Goal: Task Accomplishment & Management: Complete application form

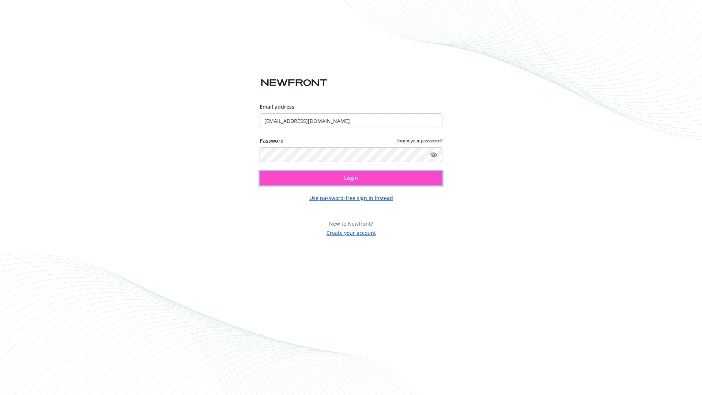
click at [351, 178] on span "Login" at bounding box center [351, 177] width 14 height 7
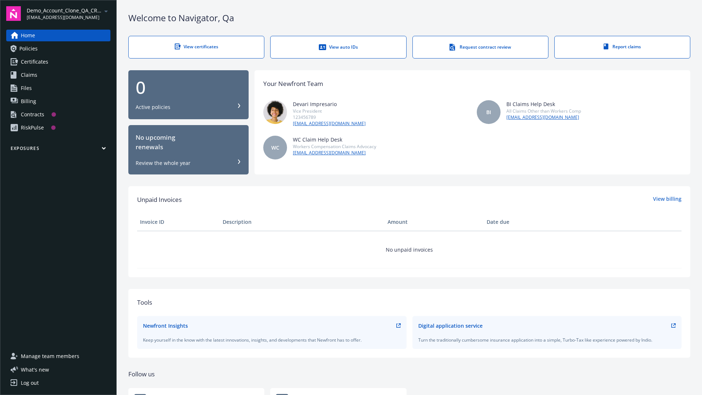
click at [68, 14] on span "Demo_Account_Clone_QA_CR_Tests_Prospect" at bounding box center [64, 11] width 75 height 8
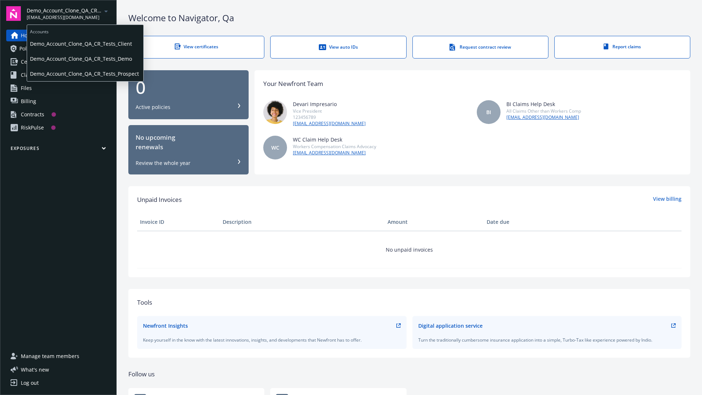
click at [84, 44] on span "Demo_Account_Clone_QA_CR_Tests_Client" at bounding box center [85, 43] width 110 height 15
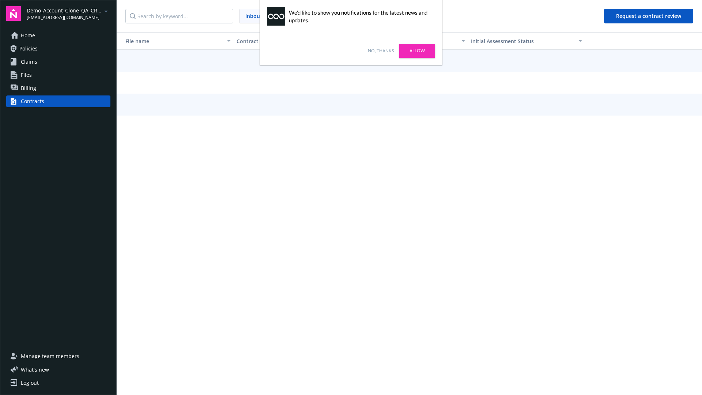
click at [381, 51] on link "No, thanks" at bounding box center [381, 51] width 26 height 7
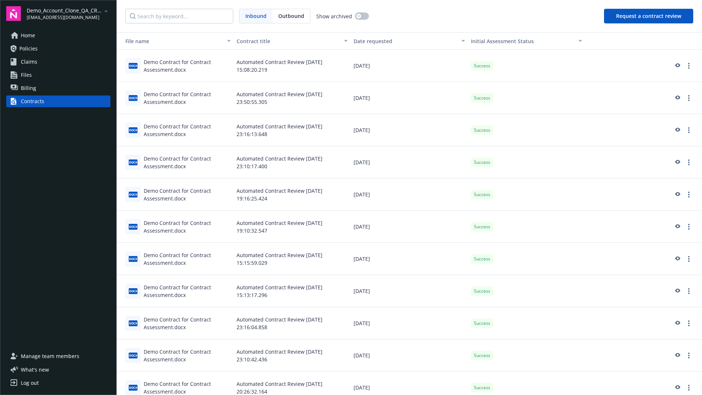
click at [649, 16] on button "Request a contract review" at bounding box center [648, 16] width 89 height 15
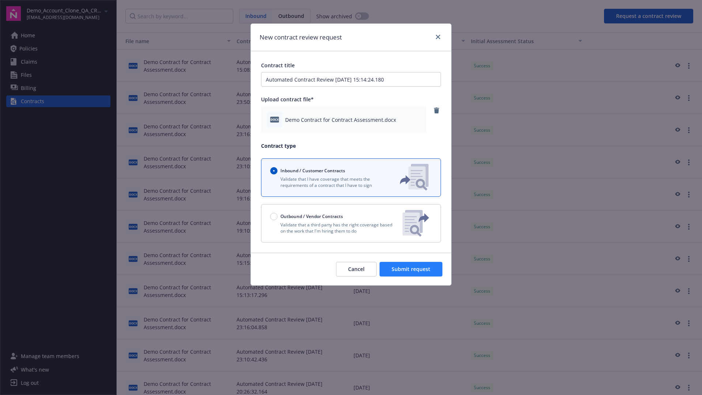
type input "Automated Contract Review 09-18-2025 15:14:24.180"
click at [411, 269] on span "Submit request" at bounding box center [411, 269] width 39 height 7
